Goal: Check status: Check status

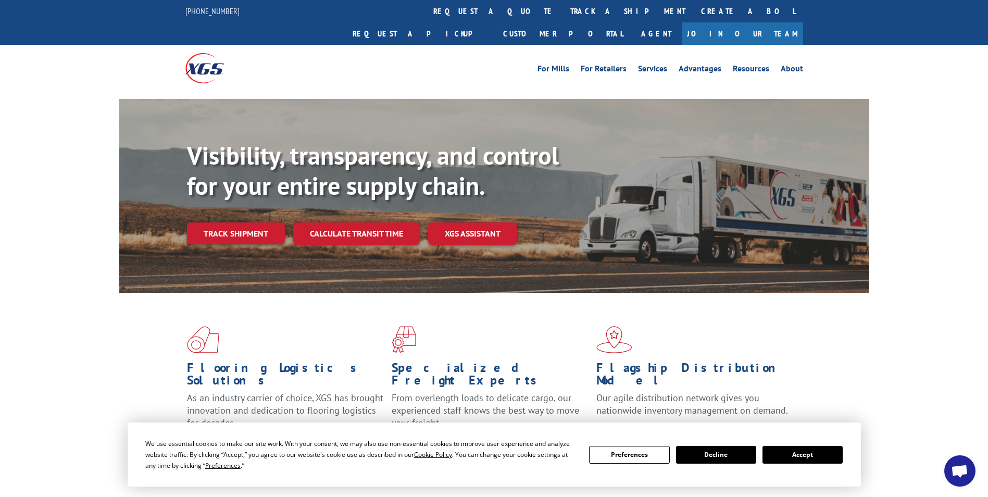
click at [246, 222] on link "Track shipment" at bounding box center [236, 233] width 98 height 22
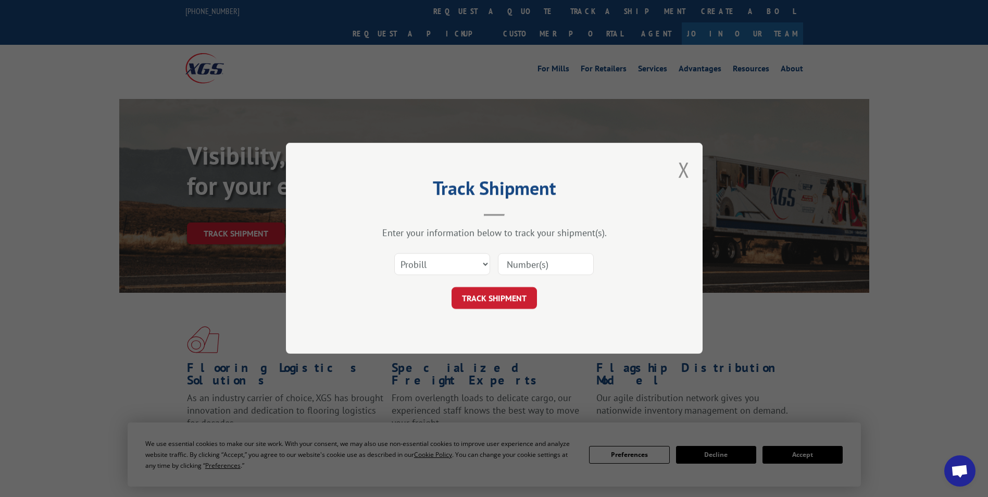
click at [518, 262] on input at bounding box center [546, 265] width 96 height 22
type input "3399159"
click at [499, 307] on button "TRACK SHIPMENT" at bounding box center [493, 298] width 85 height 22
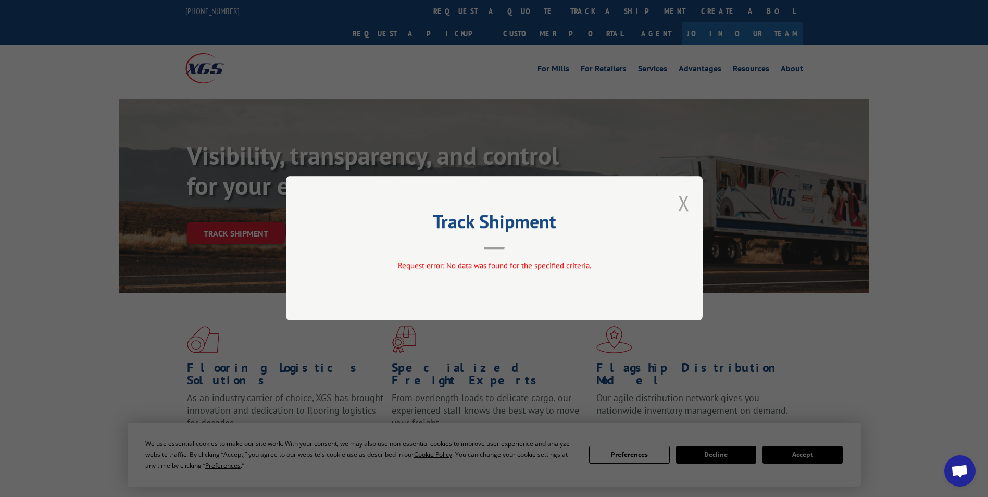
click at [687, 206] on button "Close modal" at bounding box center [683, 203] width 11 height 28
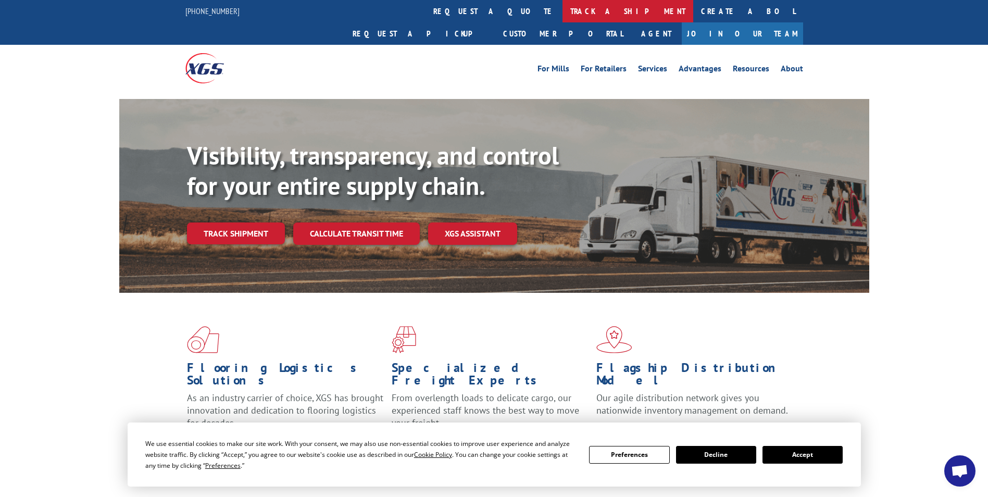
click at [562, 15] on link "track a shipment" at bounding box center [627, 11] width 131 height 22
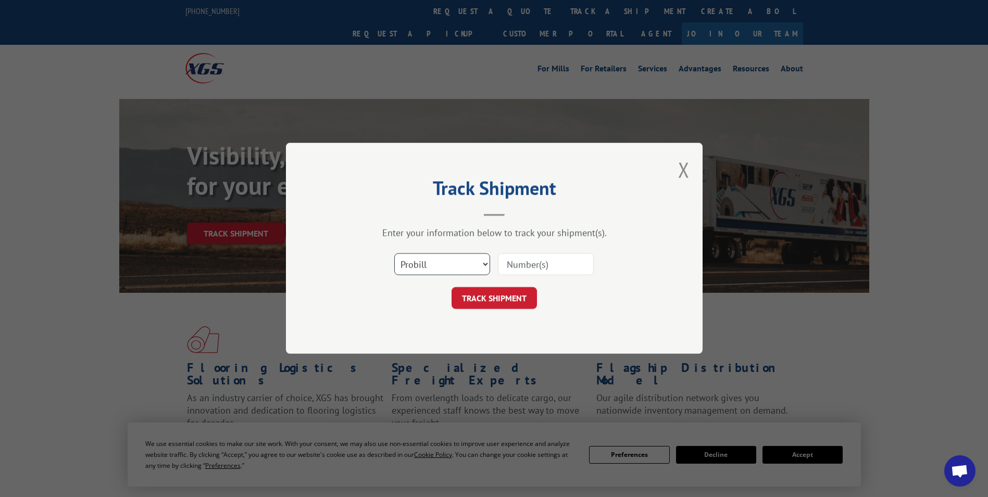
click at [448, 259] on select "Select category... Probill BOL PO" at bounding box center [442, 265] width 96 height 22
click at [684, 169] on button "Close modal" at bounding box center [683, 170] width 11 height 28
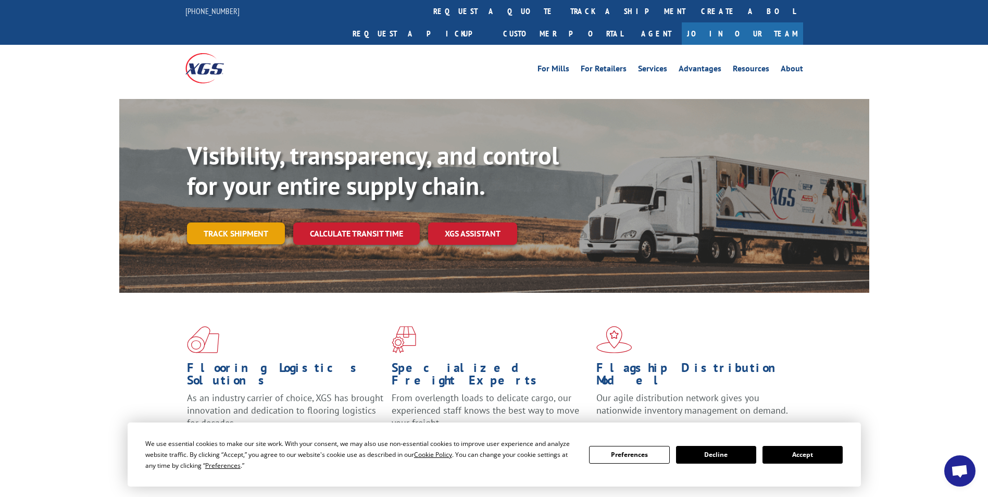
click at [240, 222] on link "Track shipment" at bounding box center [236, 233] width 98 height 22
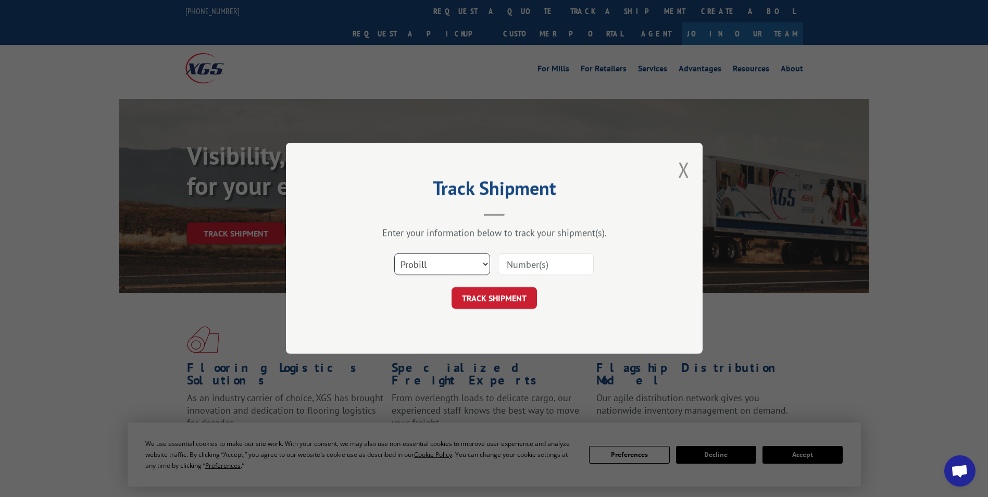
click at [469, 272] on select "Select category... Probill BOL PO" at bounding box center [442, 265] width 96 height 22
select select "bol"
click at [394, 254] on select "Select category... Probill BOL PO" at bounding box center [442, 265] width 96 height 22
click at [526, 266] on input at bounding box center [546, 265] width 96 height 22
type input "3399159"
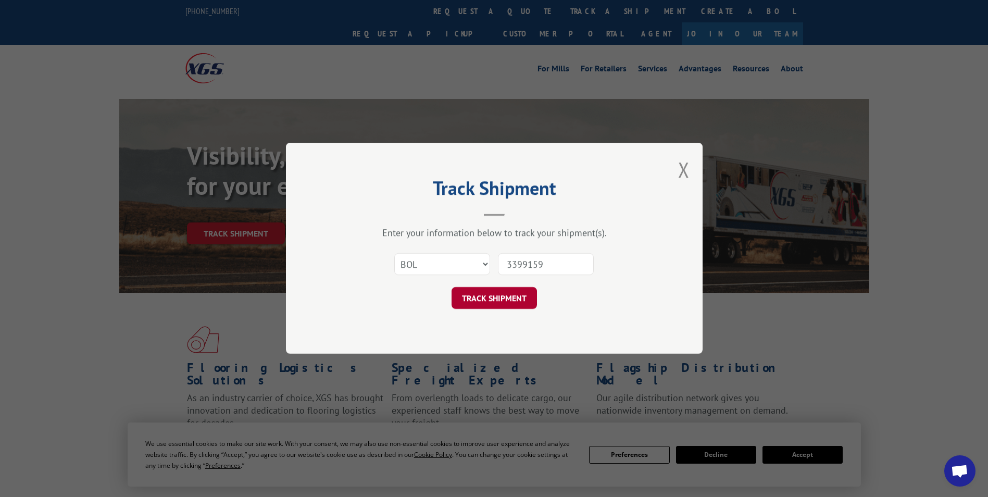
click at [495, 301] on button "TRACK SHIPMENT" at bounding box center [493, 298] width 85 height 22
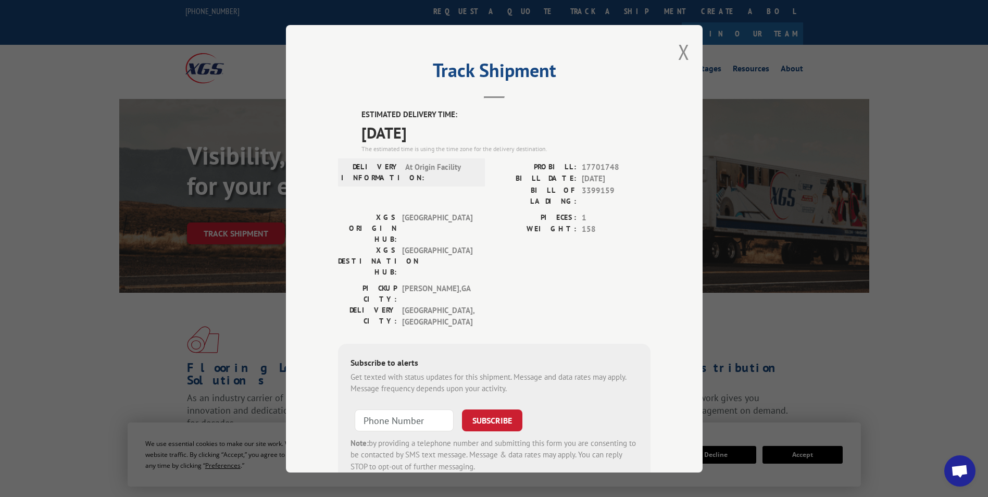
drag, startPoint x: 358, startPoint y: 114, endPoint x: 442, endPoint y: 131, distance: 85.0
click at [442, 131] on div "ESTIMATED DELIVERY TIME: 10/16/2025 The estimated time is using the time zone f…" at bounding box center [505, 131] width 289 height 45
copy div "ESTIMATED DELIVERY TIME: 10/16/2025"
